Goal: Task Accomplishment & Management: Complete application form

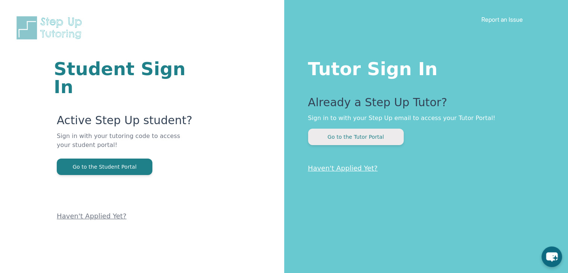
click at [355, 142] on button "Go to the Tutor Portal" at bounding box center [356, 136] width 96 height 16
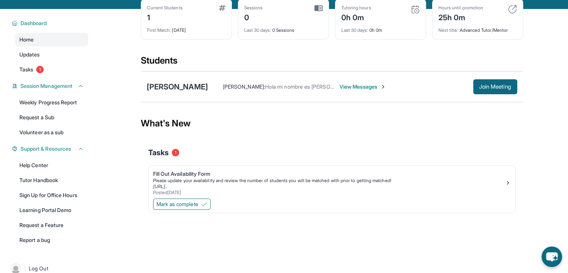
scroll to position [43, 0]
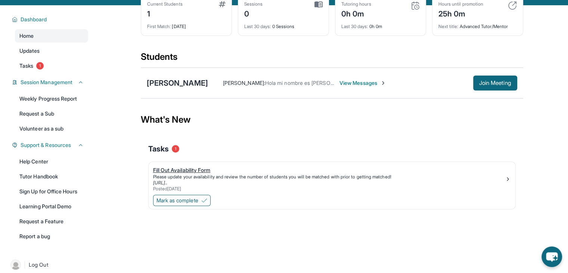
click at [204, 174] on div "Fill Out Availability Form" at bounding box center [329, 169] width 352 height 7
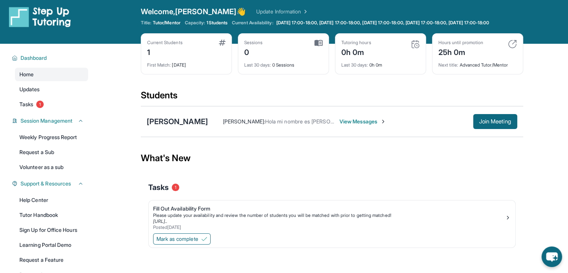
scroll to position [0, 0]
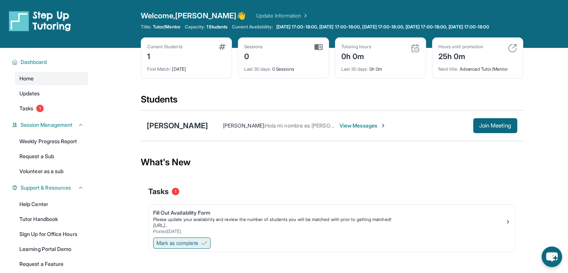
click at [198, 246] on span "Mark as complete" at bounding box center [177, 242] width 42 height 7
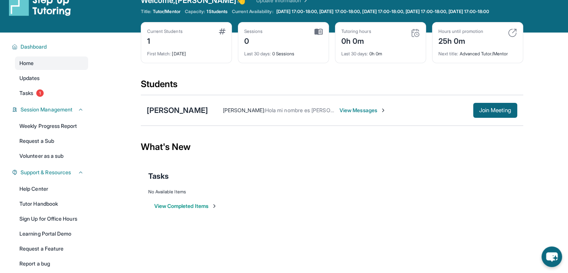
scroll to position [12, 0]
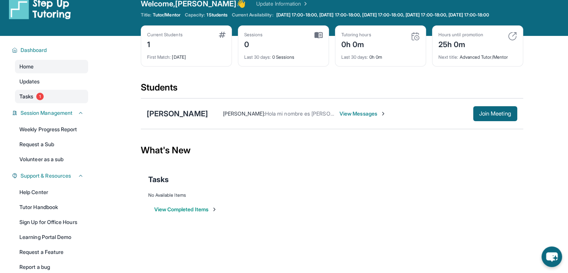
click at [24, 100] on span "Tasks" at bounding box center [26, 96] width 14 height 7
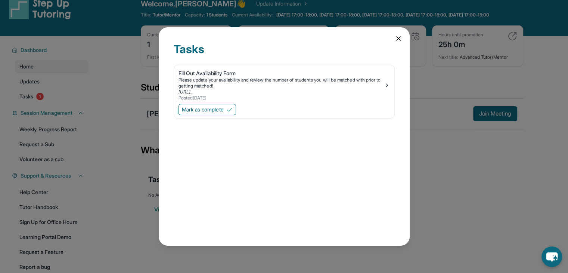
click at [395, 40] on icon at bounding box center [398, 38] width 7 height 7
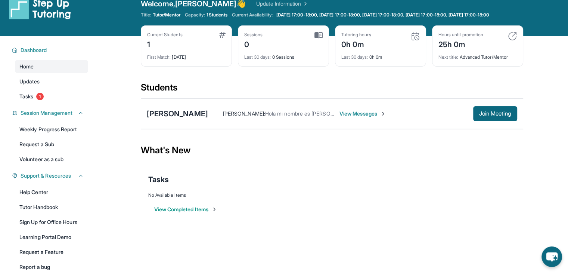
click at [356, 117] on span "View Messages" at bounding box center [362, 113] width 47 height 7
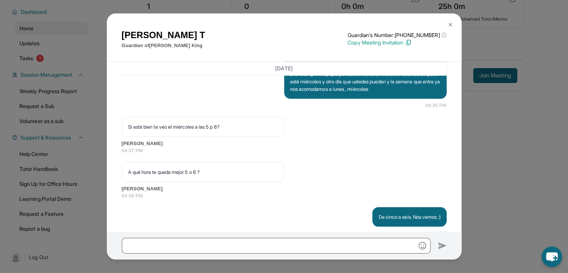
scroll to position [805, 0]
